Goal: Task Accomplishment & Management: Manage account settings

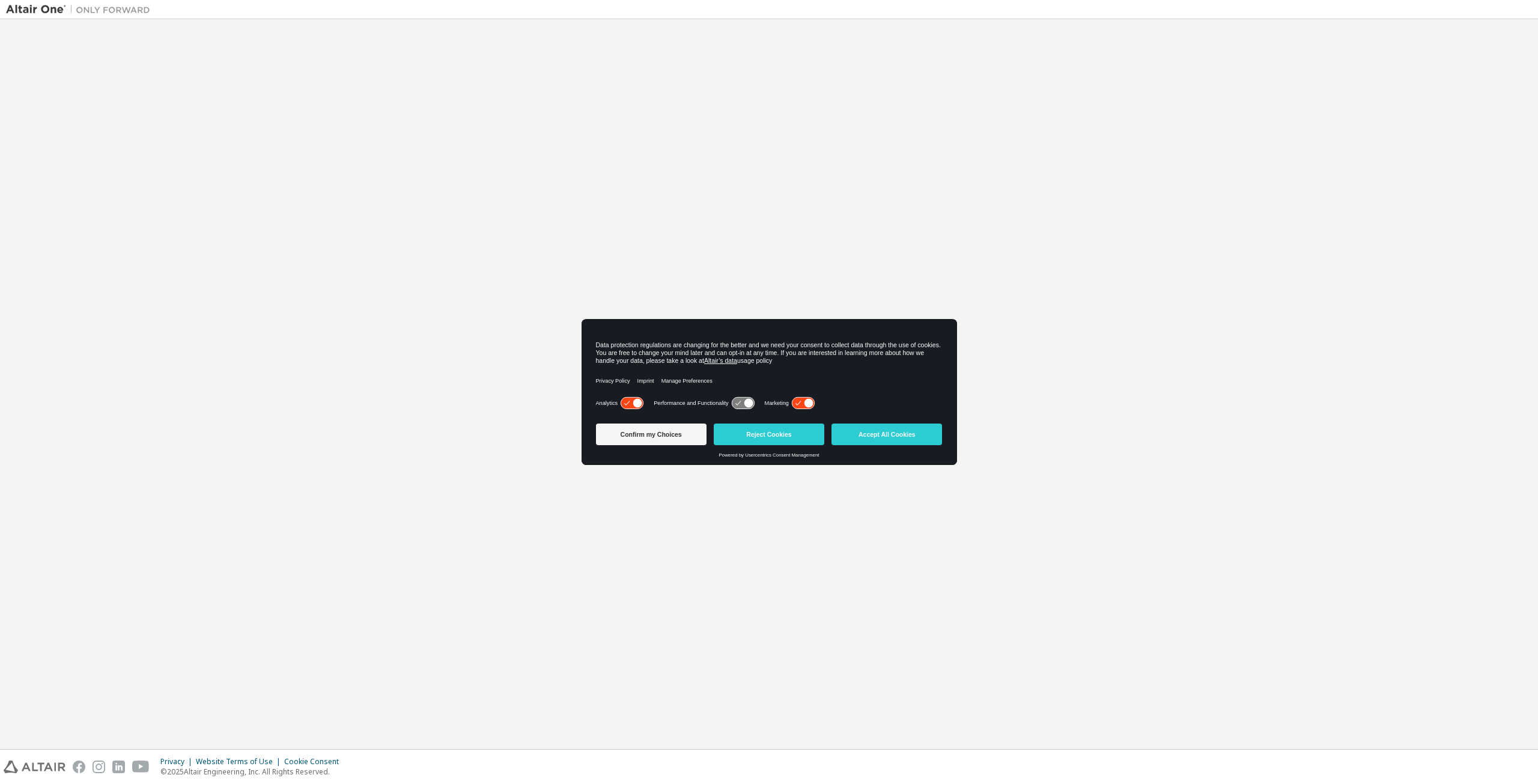
click at [870, 433] on button "Accept All Cookies" at bounding box center [886, 434] width 110 height 21
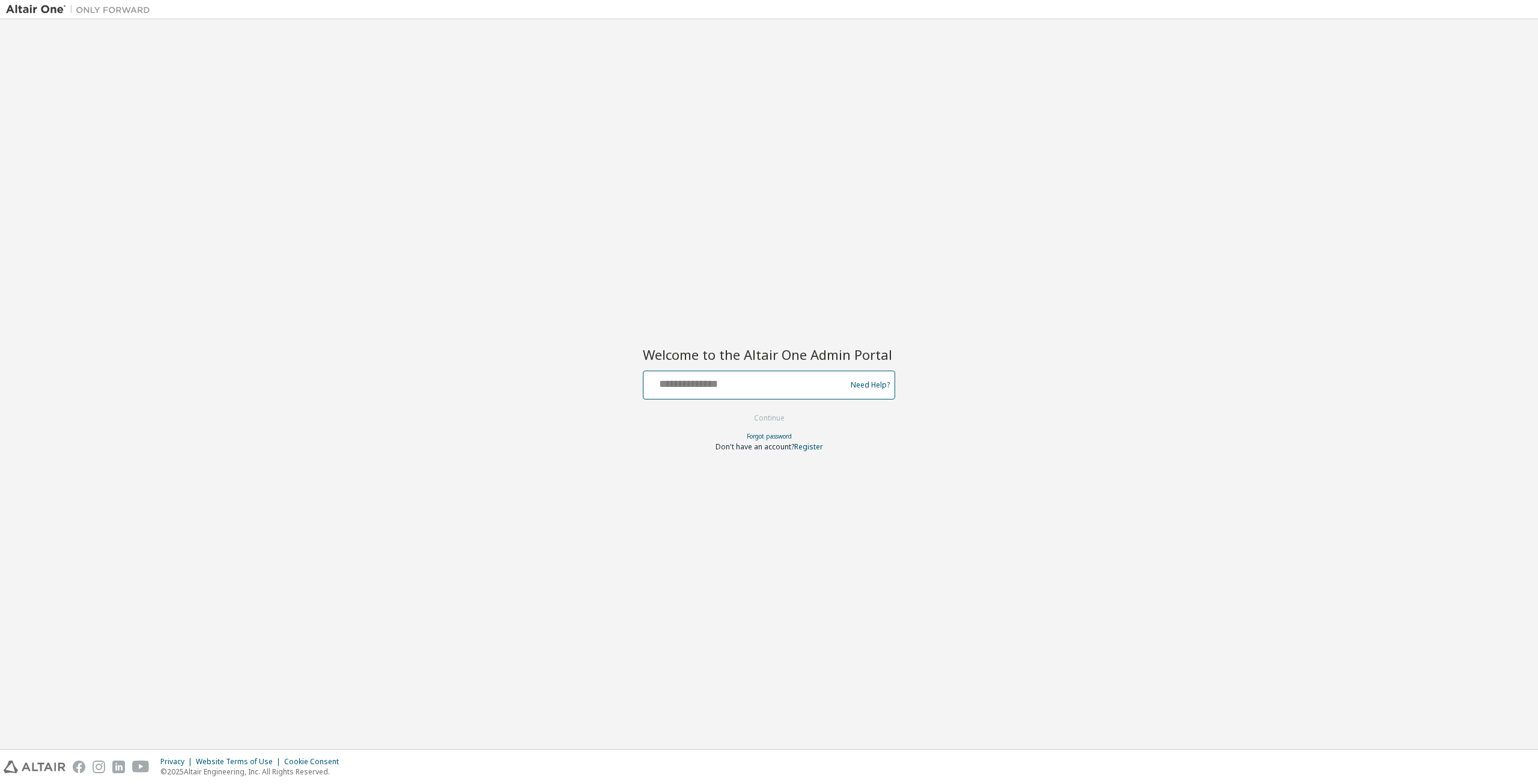
click at [788, 388] on input "text" at bounding box center [746, 382] width 197 height 18
type input "**********"
click at [769, 415] on button "Continue" at bounding box center [769, 418] width 56 height 18
